Goal: Check status

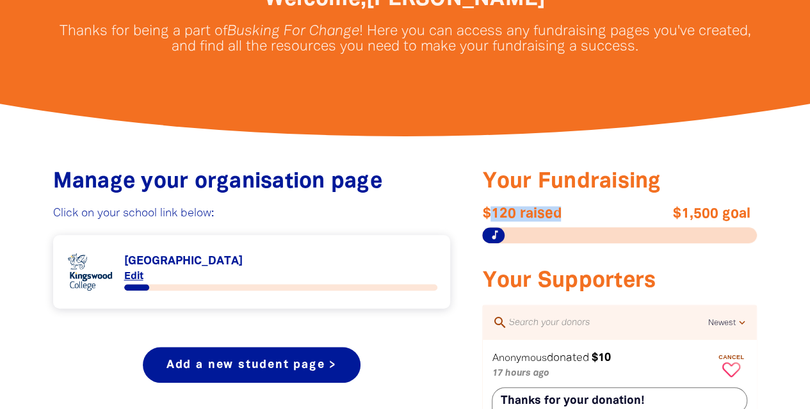
drag, startPoint x: 488, startPoint y: 218, endPoint x: 570, endPoint y: 211, distance: 82.2
click at [570, 211] on span "$120 raised" at bounding box center [551, 213] width 138 height 15
drag, startPoint x: 481, startPoint y: 213, endPoint x: 571, endPoint y: 212, distance: 89.6
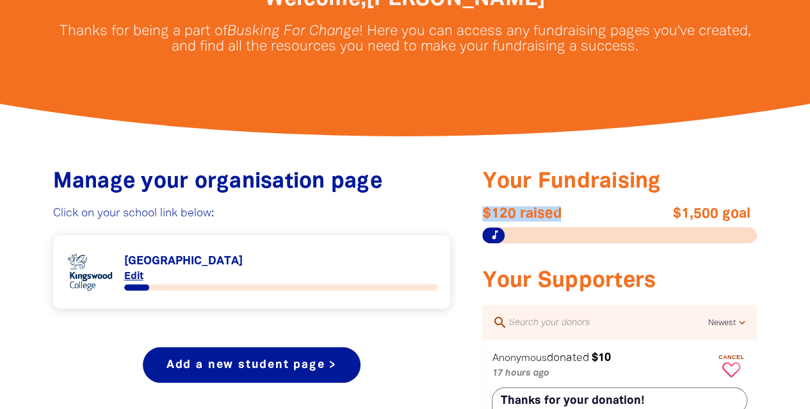
click at [571, 212] on span "$120 raised" at bounding box center [551, 213] width 138 height 15
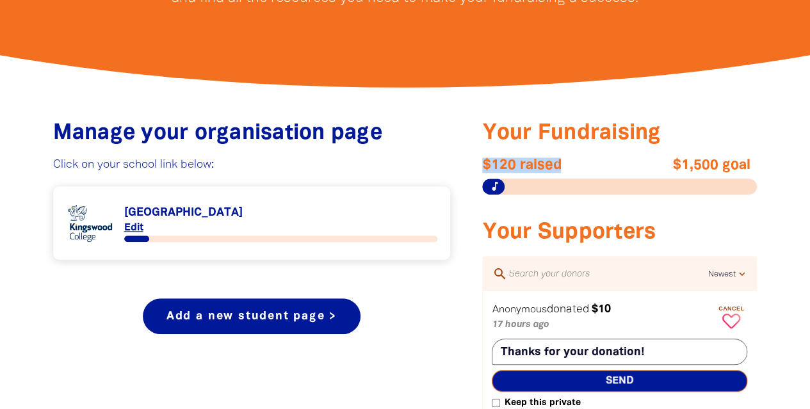
scroll to position [405, 0]
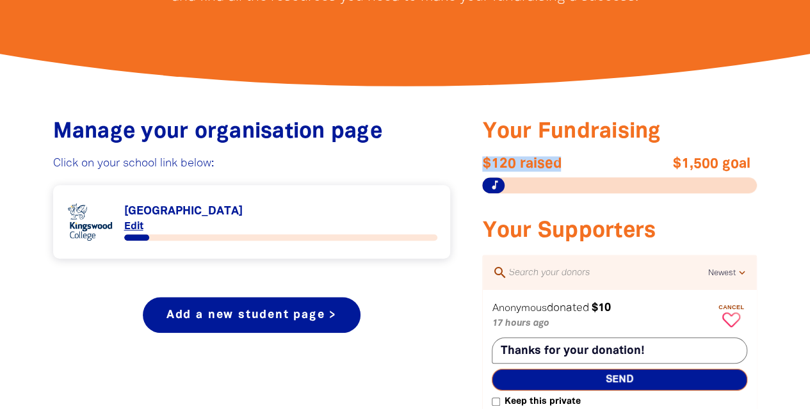
click at [566, 166] on span "$120 raised" at bounding box center [551, 163] width 138 height 15
drag, startPoint x: 566, startPoint y: 166, endPoint x: 474, endPoint y: 165, distance: 91.6
click at [604, 123] on span "Your Fundraising" at bounding box center [571, 132] width 179 height 20
drag, startPoint x: 562, startPoint y: 162, endPoint x: 480, endPoint y: 164, distance: 82.0
